Goal: Check status: Check status

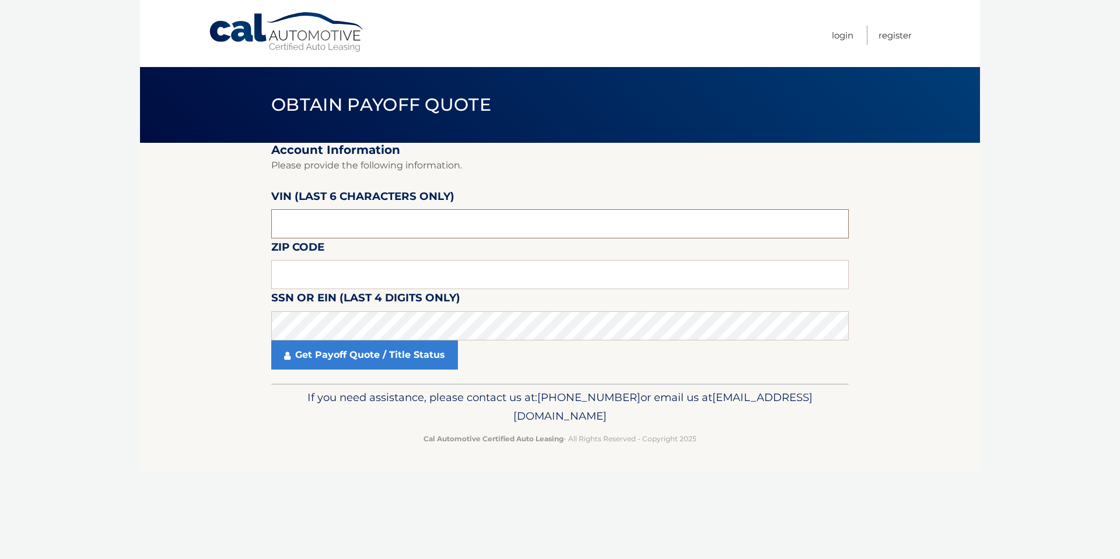
click at [326, 230] on input "text" at bounding box center [559, 223] width 577 height 29
type input "425494"
click at [320, 268] on input "text" at bounding box center [559, 274] width 577 height 29
type input "07726"
click at [326, 355] on link "Get Payoff Quote / Title Status" at bounding box center [364, 355] width 187 height 29
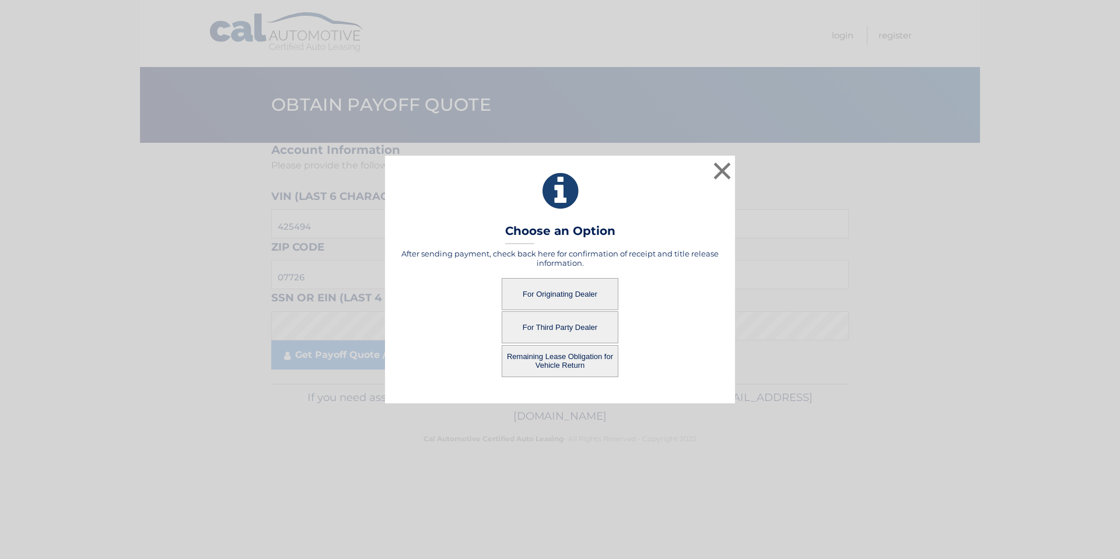
click at [540, 296] on button "For Originating Dealer" at bounding box center [560, 294] width 117 height 32
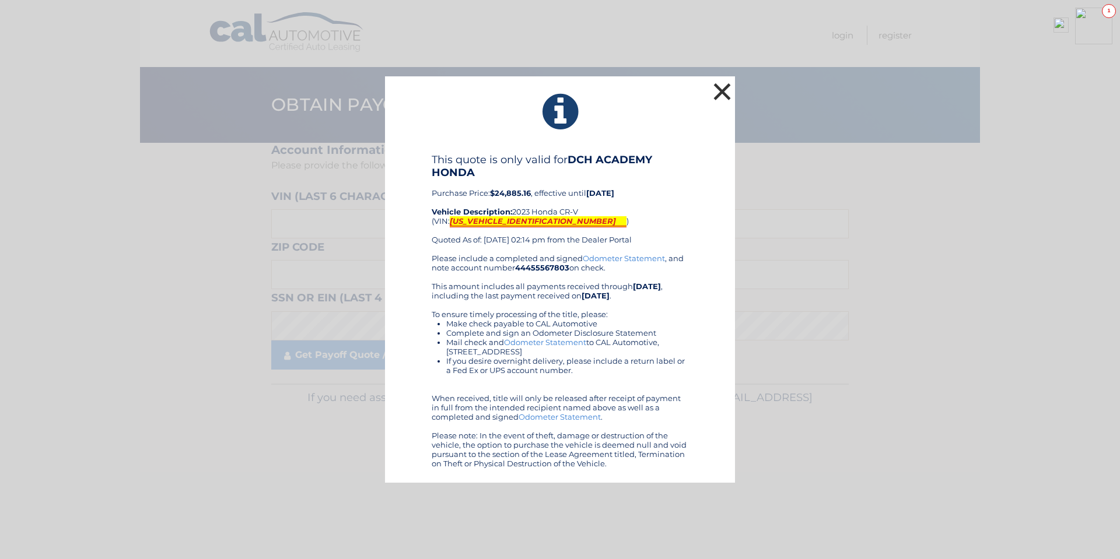
click at [726, 89] on button "×" at bounding box center [721, 91] width 23 height 23
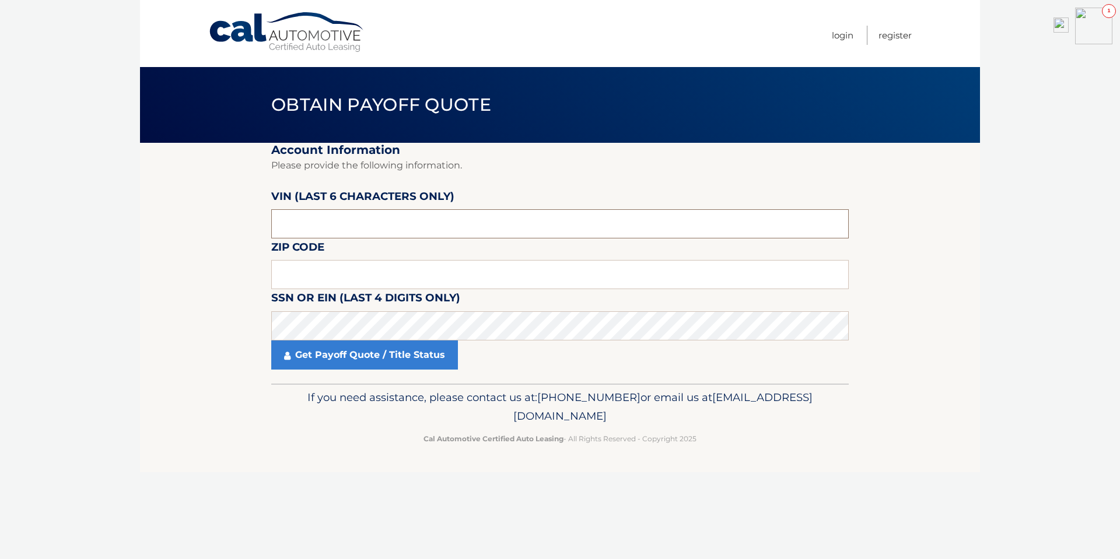
click at [304, 225] on input "text" at bounding box center [559, 223] width 577 height 29
type input "425494"
click at [301, 262] on input "text" at bounding box center [559, 274] width 577 height 29
type input "07726"
click at [313, 356] on link "Get Payoff Quote / Title Status" at bounding box center [364, 355] width 187 height 29
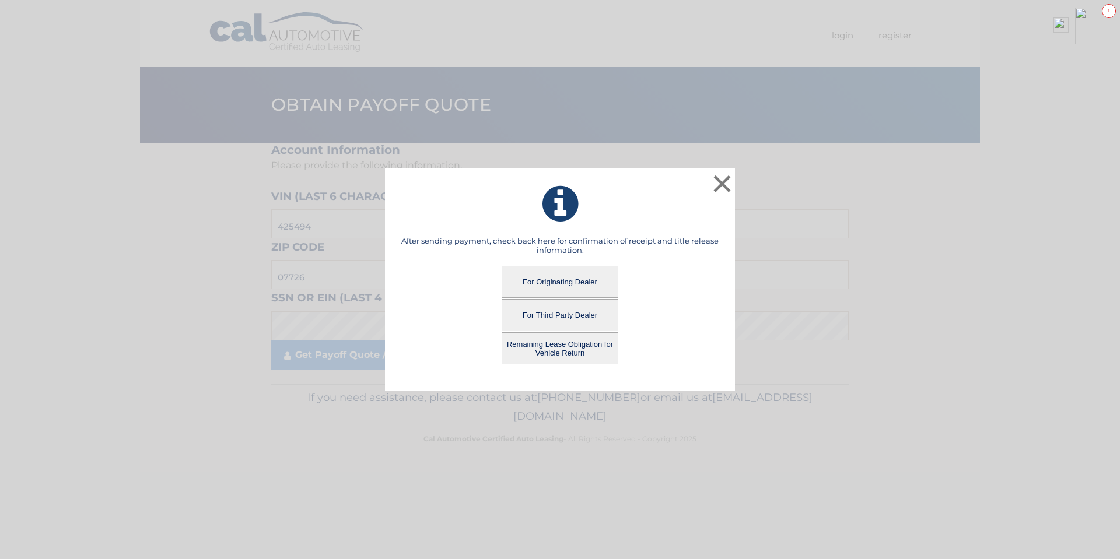
click at [563, 322] on button "For Third Party Dealer" at bounding box center [560, 315] width 117 height 32
click at [563, 321] on button "For Third Party Dealer" at bounding box center [560, 315] width 117 height 32
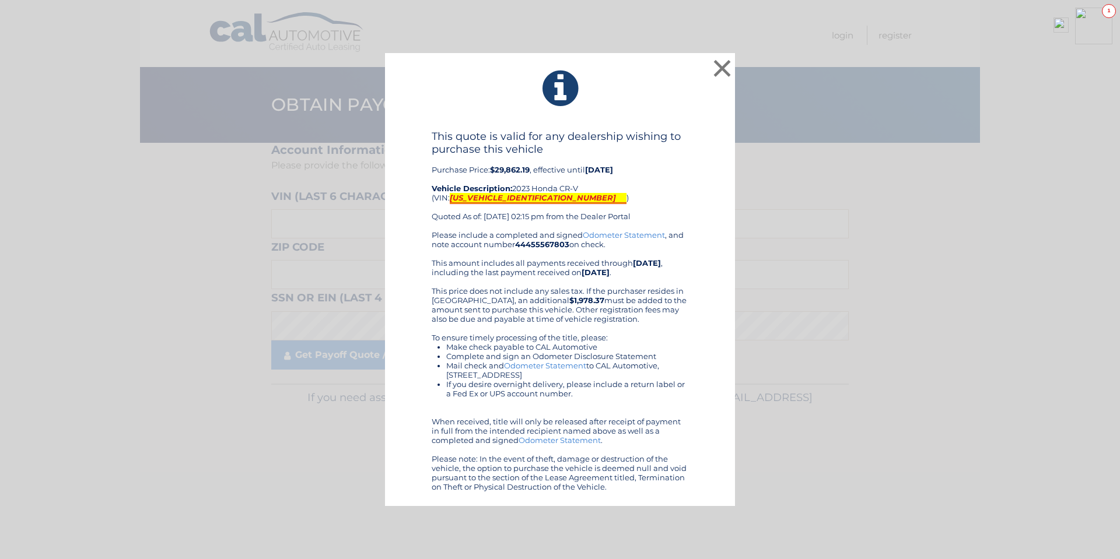
click at [469, 195] on mark "[US_VEHICLE_IDENTIFICATION_NUMBER]" at bounding box center [538, 198] width 177 height 11
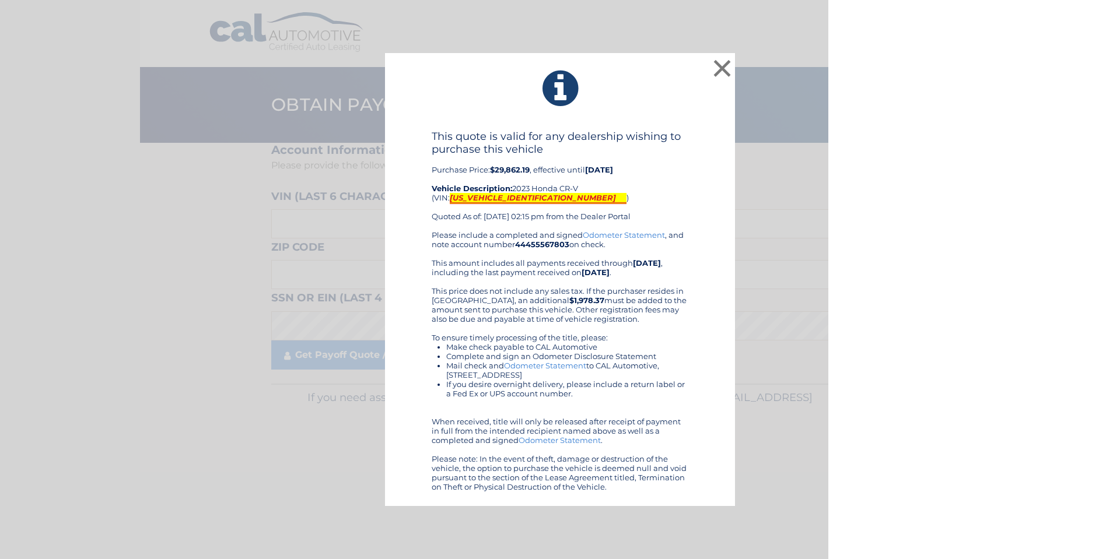
click at [499, 198] on mark "[US_VEHICLE_IDENTIFICATION_NUMBER]" at bounding box center [538, 198] width 177 height 11
copy mark "[US_VEHICLE_IDENTIFICATION_NUMBER]"
click at [722, 67] on button "×" at bounding box center [721, 68] width 23 height 23
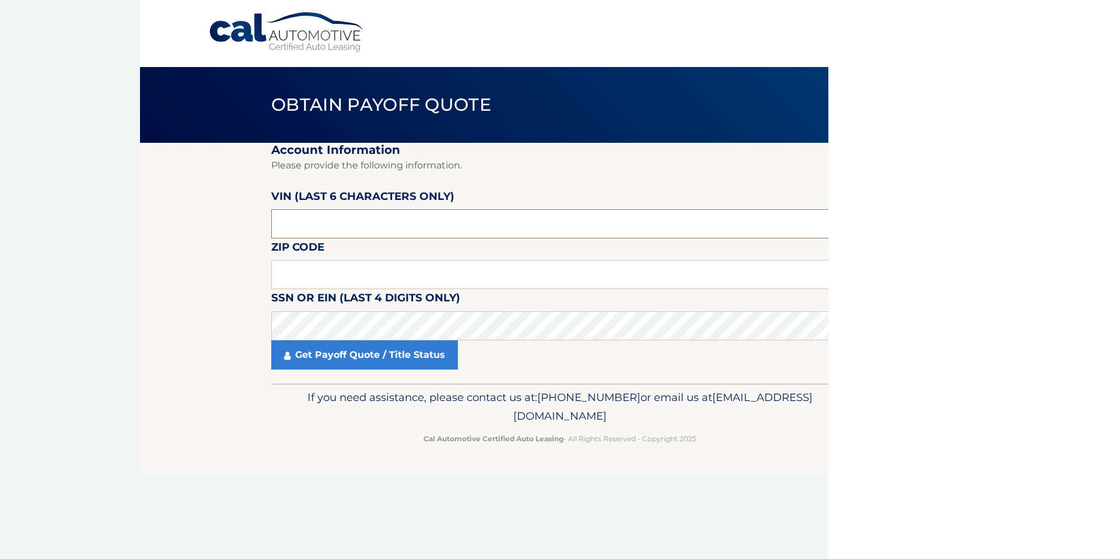
click at [311, 226] on input "text" at bounding box center [559, 223] width 577 height 29
click at [309, 218] on input "text" at bounding box center [559, 223] width 577 height 29
drag, startPoint x: 309, startPoint y: 217, endPoint x: 213, endPoint y: 218, distance: 95.1
click at [213, 218] on section "Account Information Please provide the following information. [PERSON_NAME] (la…" at bounding box center [560, 263] width 840 height 241
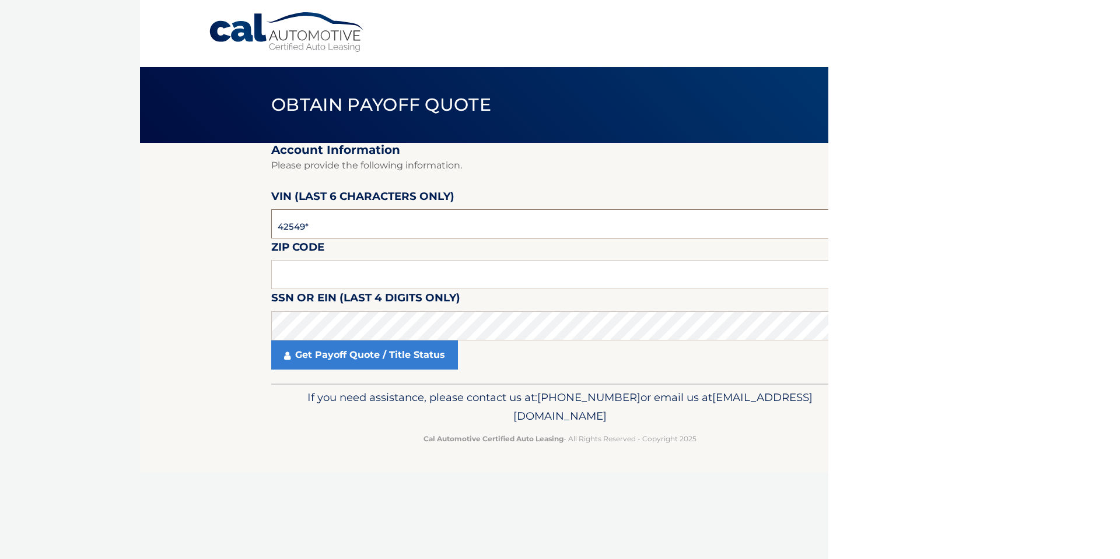
type input "425494"
click at [288, 269] on input "text" at bounding box center [559, 274] width 577 height 29
type input "07726"
click at [341, 355] on link "Get Payoff Quote / Title Status" at bounding box center [364, 355] width 187 height 29
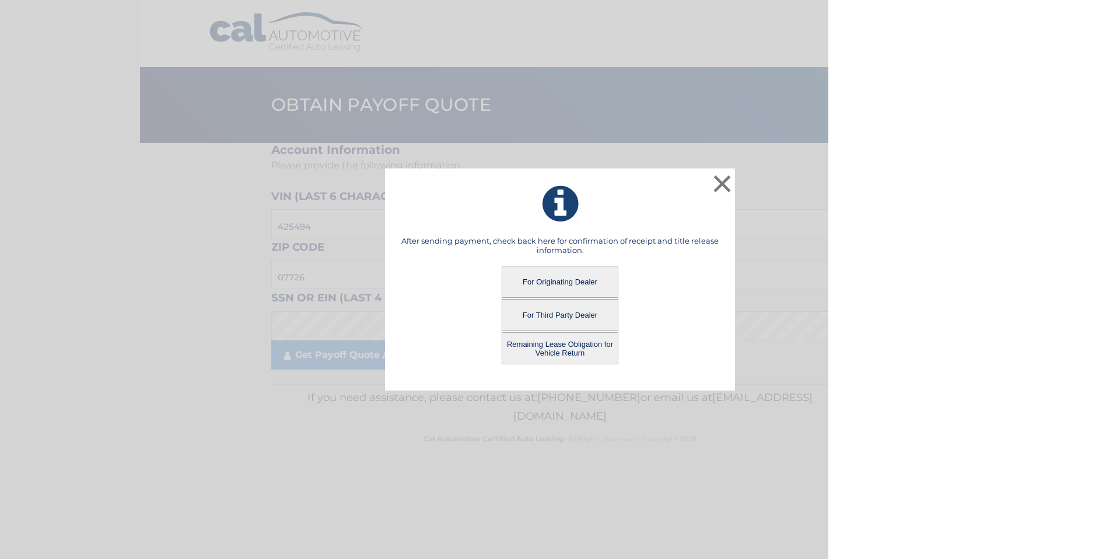
click at [544, 348] on button "Remaining Lease Obligation for Vehicle Return" at bounding box center [560, 348] width 117 height 32
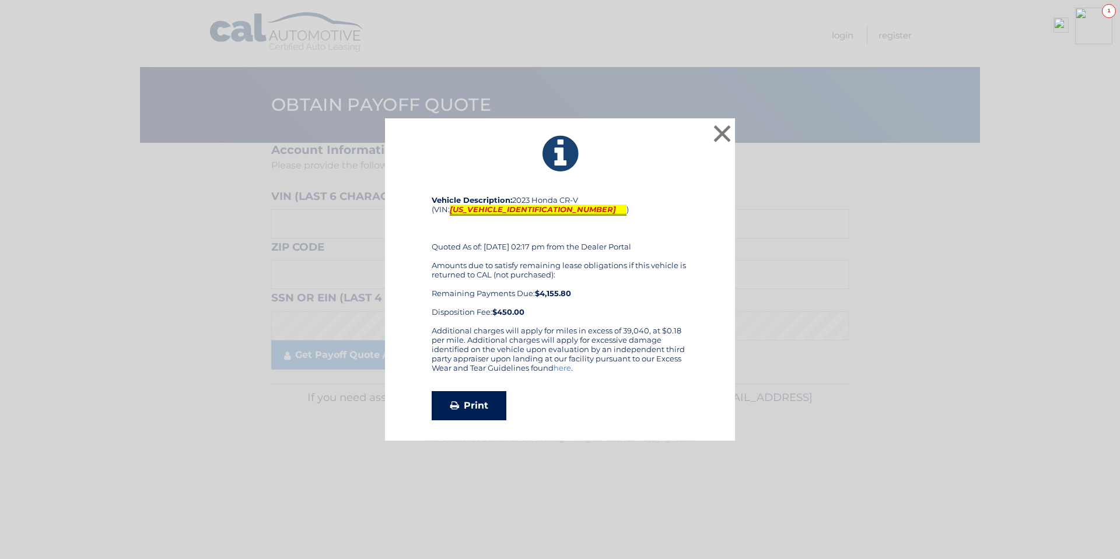
click at [481, 407] on link "Print" at bounding box center [469, 405] width 75 height 29
